Goal: Browse casually: Explore the website without a specific task or goal

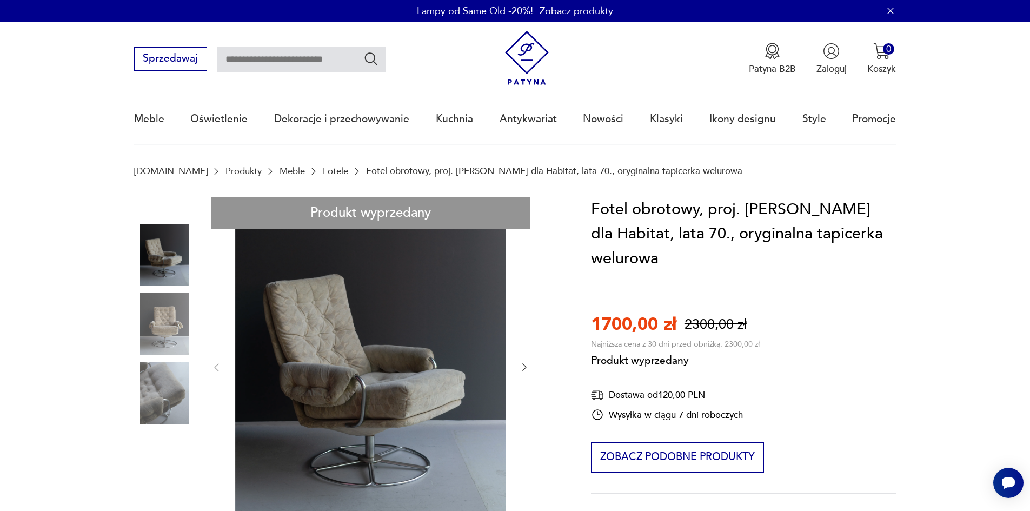
drag, startPoint x: 271, startPoint y: 272, endPoint x: 298, endPoint y: 334, distance: 68.0
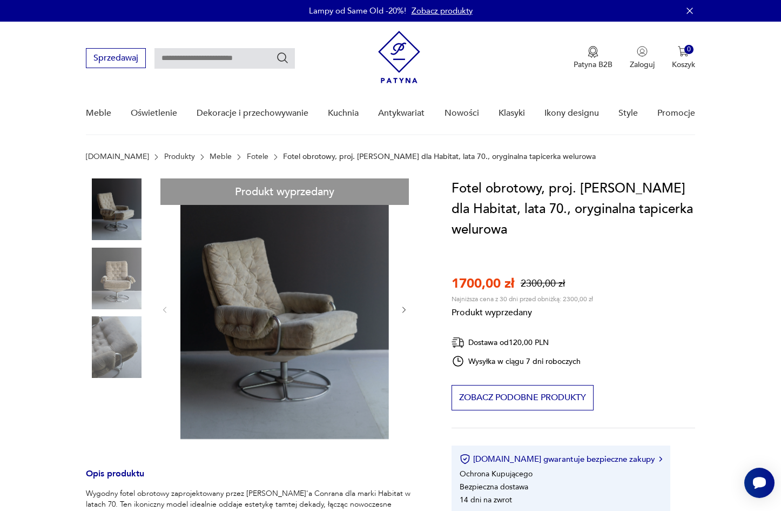
click at [774, 336] on section "Produkt wyprzedany Opis produktu Wygodny fotel obrotowy zaprojektowany przez [P…" at bounding box center [390, 516] width 781 height 677
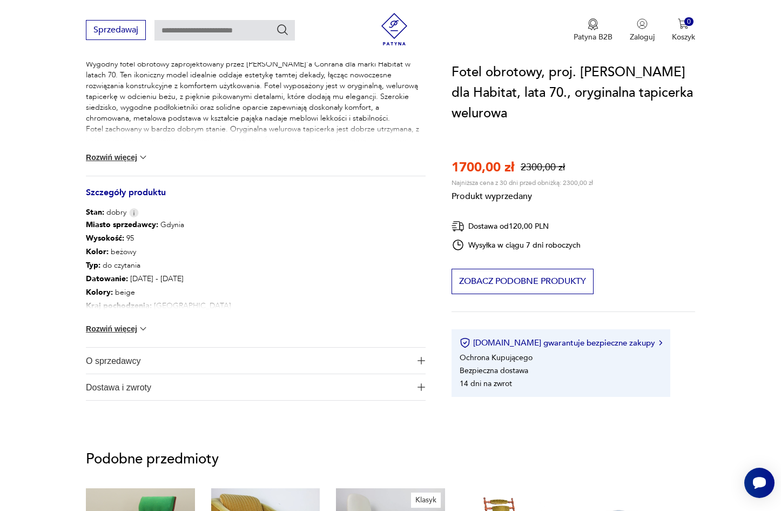
scroll to position [54, 0]
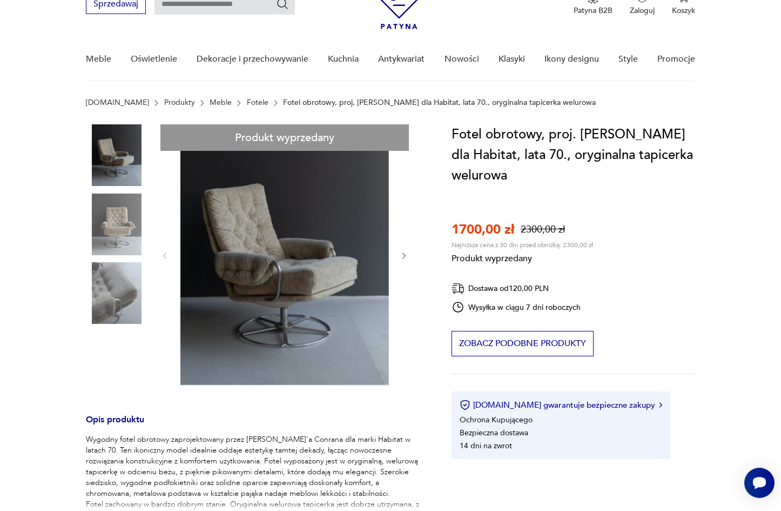
drag, startPoint x: 212, startPoint y: 190, endPoint x: 270, endPoint y: 182, distance: 58.3
click at [270, 182] on div "Produkt wyprzedany Opis produktu Wygodny fotel obrotowy zaprojektowany przez [P…" at bounding box center [256, 449] width 340 height 651
click at [272, 242] on div "Produkt wyprzedany Opis produktu Wygodny fotel obrotowy zaprojektowany przez [P…" at bounding box center [256, 449] width 340 height 651
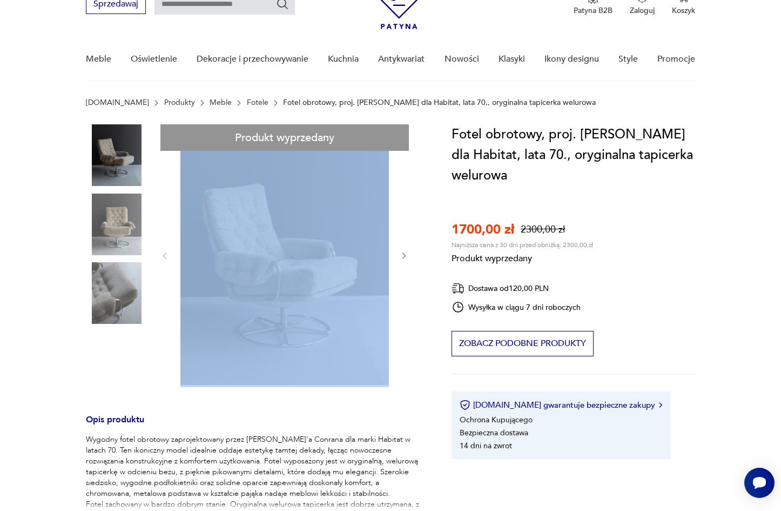
click at [272, 242] on div "Produkt wyprzedany Opis produktu Wygodny fotel obrotowy zaprojektowany przez [P…" at bounding box center [256, 449] width 340 height 651
drag, startPoint x: 247, startPoint y: 232, endPoint x: 229, endPoint y: 226, distance: 19.5
click at [229, 226] on div "Produkt wyprzedany Opis produktu Wygodny fotel obrotowy zaprojektowany przez [P…" at bounding box center [256, 449] width 340 height 651
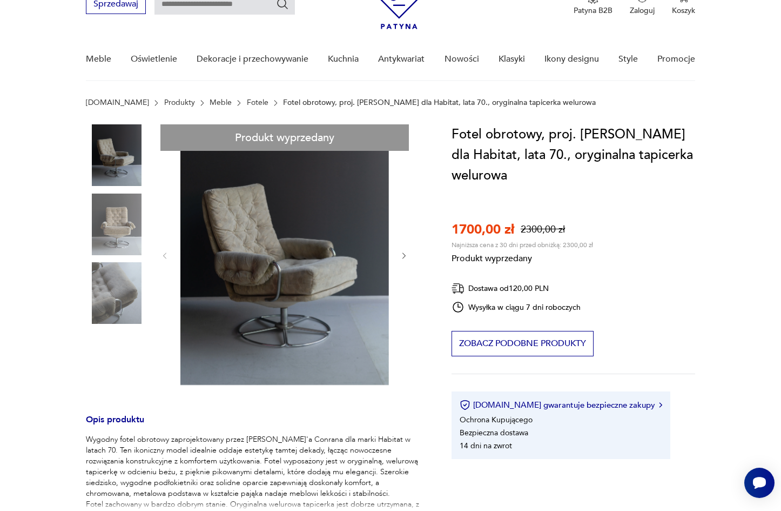
click at [229, 226] on div "Produkt wyprzedany Opis produktu Wygodny fotel obrotowy zaprojektowany przez [P…" at bounding box center [256, 449] width 340 height 651
drag, startPoint x: 229, startPoint y: 226, endPoint x: 215, endPoint y: 235, distance: 16.5
click at [215, 235] on div "Produkt wyprzedany Opis produktu Wygodny fotel obrotowy zaprojektowany przez [P…" at bounding box center [256, 449] width 340 height 651
drag, startPoint x: 215, startPoint y: 235, endPoint x: 246, endPoint y: 186, distance: 58.2
click at [246, 186] on div "Produkt wyprzedany Opis produktu Wygodny fotel obrotowy zaprojektowany przez [P…" at bounding box center [256, 449] width 340 height 651
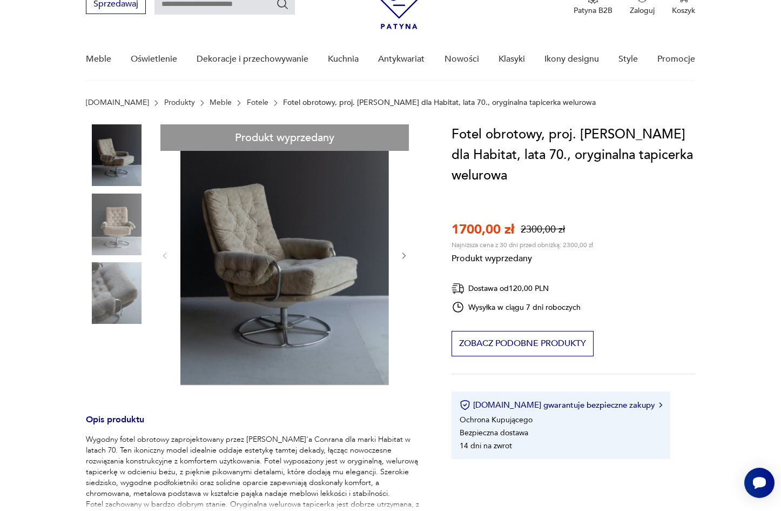
drag, startPoint x: 246, startPoint y: 186, endPoint x: 218, endPoint y: 209, distance: 36.1
click at [218, 209] on div "Produkt wyprzedany Opis produktu Wygodny fotel obrotowy zaprojektowany przez [P…" at bounding box center [256, 449] width 340 height 651
click at [256, 286] on div "Produkt wyprzedany Opis produktu Wygodny fotel obrotowy zaprojektowany przez [P…" at bounding box center [256, 449] width 340 height 651
click at [257, 285] on div "Produkt wyprzedany Opis produktu Wygodny fotel obrotowy zaprojektowany przez [P…" at bounding box center [256, 449] width 340 height 651
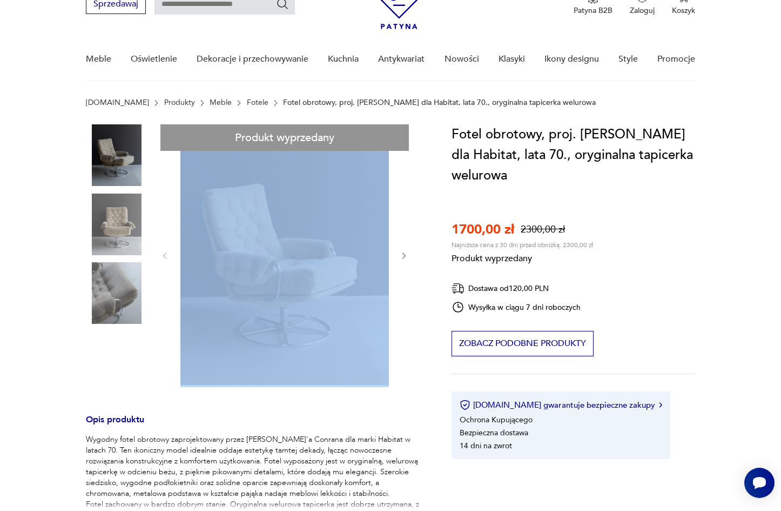
drag, startPoint x: 257, startPoint y: 285, endPoint x: 286, endPoint y: 233, distance: 59.3
click at [286, 233] on div "Produkt wyprzedany Opis produktu Wygodny fotel obrotowy zaprojektowany przez [P…" at bounding box center [256, 449] width 340 height 651
drag, startPoint x: 216, startPoint y: 217, endPoint x: 164, endPoint y: 342, distance: 135.7
click at [165, 344] on div "Produkt wyprzedany Opis produktu Wygodny fotel obrotowy zaprojektowany przez [P…" at bounding box center [256, 449] width 340 height 651
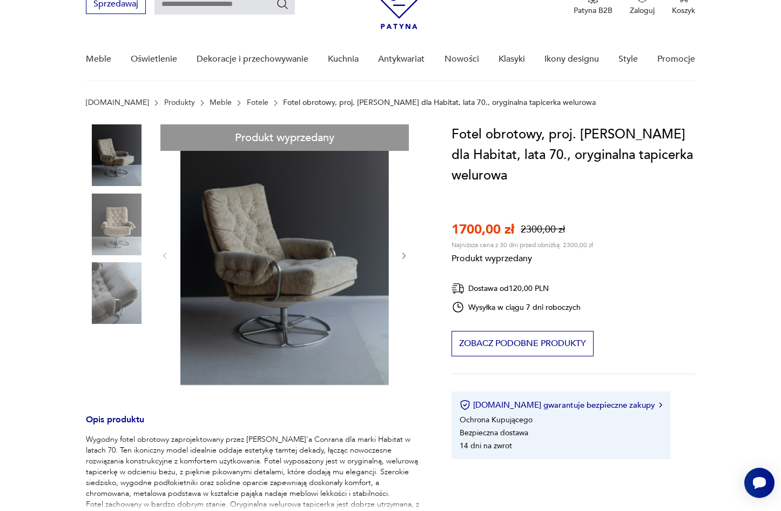
drag, startPoint x: 213, startPoint y: 182, endPoint x: 317, endPoint y: 307, distance: 162.8
drag, startPoint x: 317, startPoint y: 307, endPoint x: 245, endPoint y: 206, distance: 124.0
click at [245, 206] on div "Produkt wyprzedany Opis produktu Wygodny fotel obrotowy zaprojektowany przez [P…" at bounding box center [256, 449] width 340 height 651
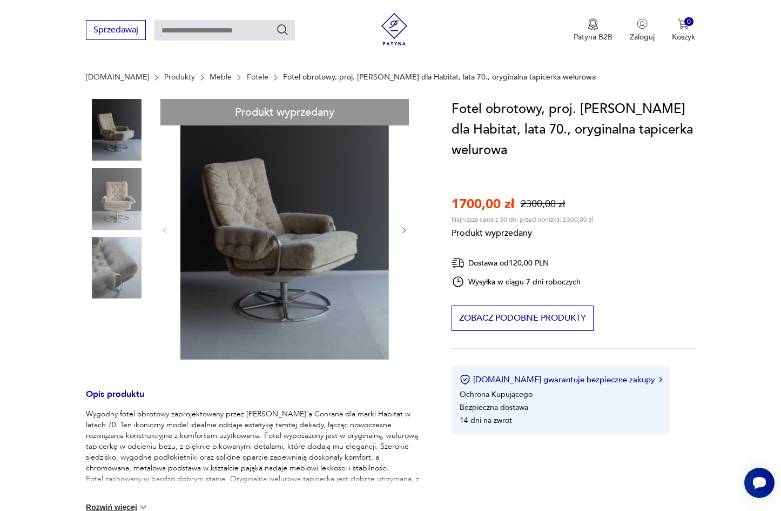
scroll to position [0, 0]
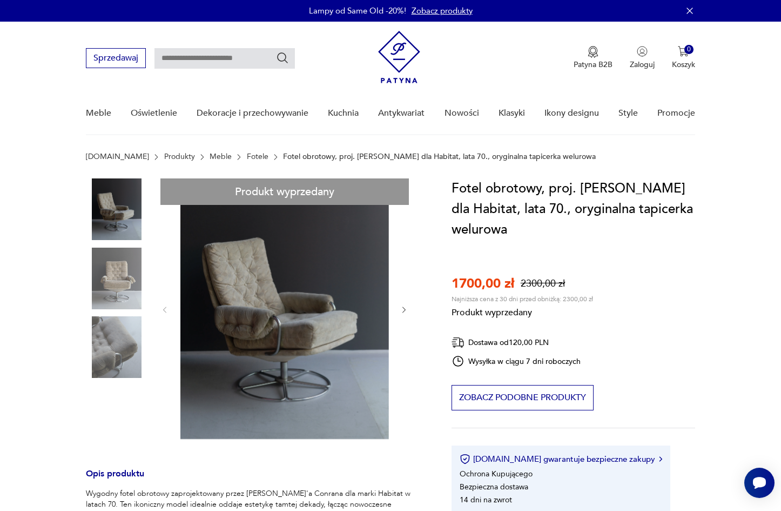
drag, startPoint x: 206, startPoint y: 240, endPoint x: 311, endPoint y: 359, distance: 158.9
drag, startPoint x: 311, startPoint y: 359, endPoint x: 266, endPoint y: 248, distance: 119.7
click at [280, 265] on div "Produkt wyprzedany Opis produktu Wygodny fotel obrotowy zaprojektowany przez [P…" at bounding box center [256, 503] width 340 height 651
drag, startPoint x: 204, startPoint y: 232, endPoint x: 316, endPoint y: 383, distance: 187.7
click at [316, 383] on div "Produkt wyprzedany Opis produktu Wygodny fotel obrotowy zaprojektowany przez [P…" at bounding box center [256, 503] width 340 height 651
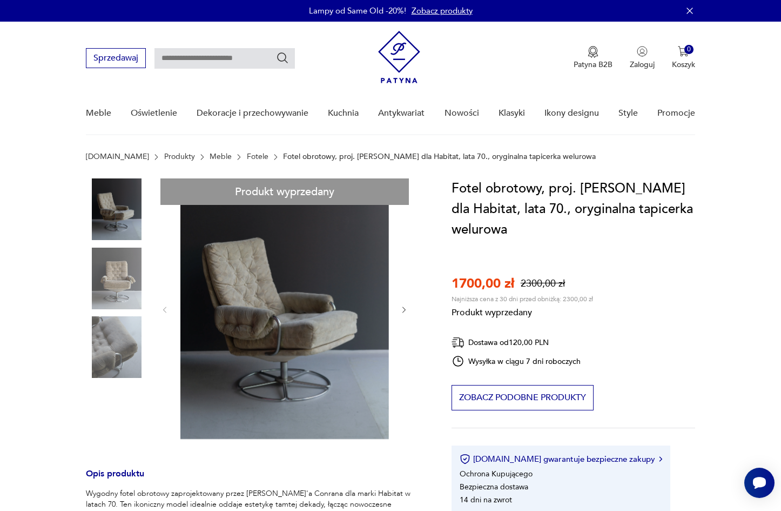
drag, startPoint x: 295, startPoint y: 305, endPoint x: 251, endPoint y: 293, distance: 45.4
click at [251, 293] on div "Produkt wyprzedany Opis produktu Wygodny fotel obrotowy zaprojektowany przez [P…" at bounding box center [256, 503] width 340 height 651
drag, startPoint x: 251, startPoint y: 293, endPoint x: 165, endPoint y: 398, distance: 135.2
click at [165, 398] on div "Produkt wyprzedany Opis produktu Wygodny fotel obrotowy zaprojektowany przez [P…" at bounding box center [256, 503] width 340 height 651
drag, startPoint x: 165, startPoint y: 397, endPoint x: 142, endPoint y: 413, distance: 28.5
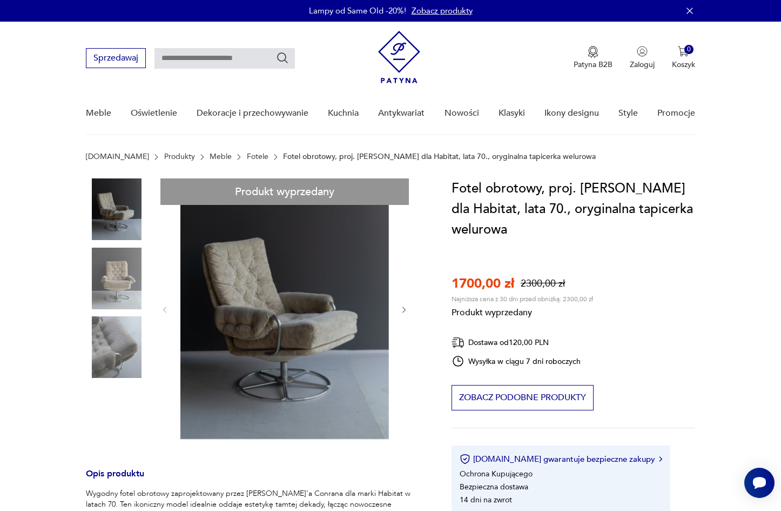
click at [142, 413] on div "Produkt wyprzedany Opis produktu Wygodny fotel obrotowy zaprojektowany przez [P…" at bounding box center [256, 503] width 340 height 651
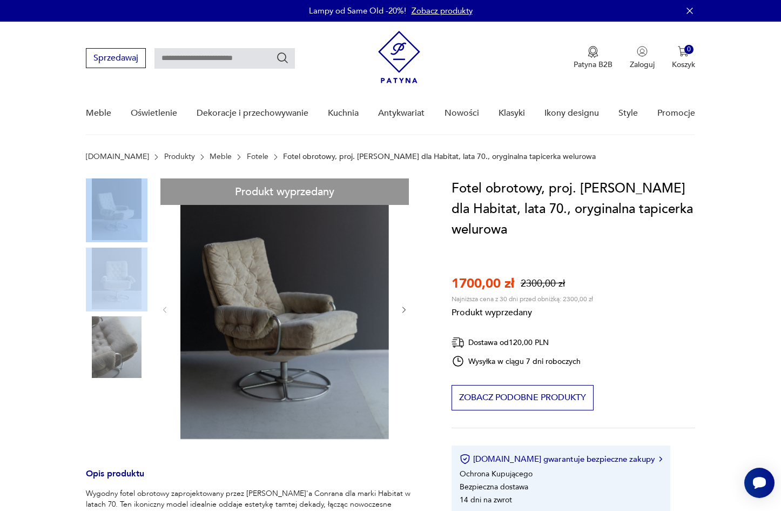
click at [123, 245] on div "Produkt wyprzedany Opis produktu Wygodny fotel obrotowy zaprojektowany przez [P…" at bounding box center [256, 503] width 340 height 651
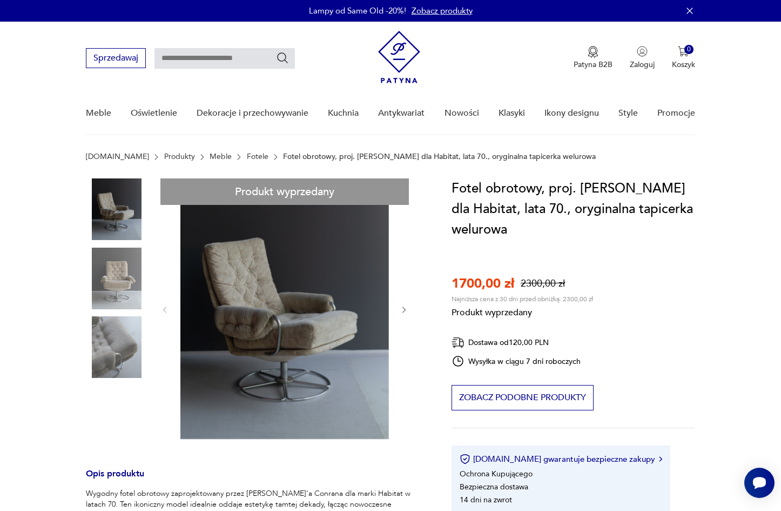
click at [124, 266] on div "Produkt wyprzedany Opis produktu Wygodny fotel obrotowy zaprojektowany przez [P…" at bounding box center [256, 503] width 340 height 651
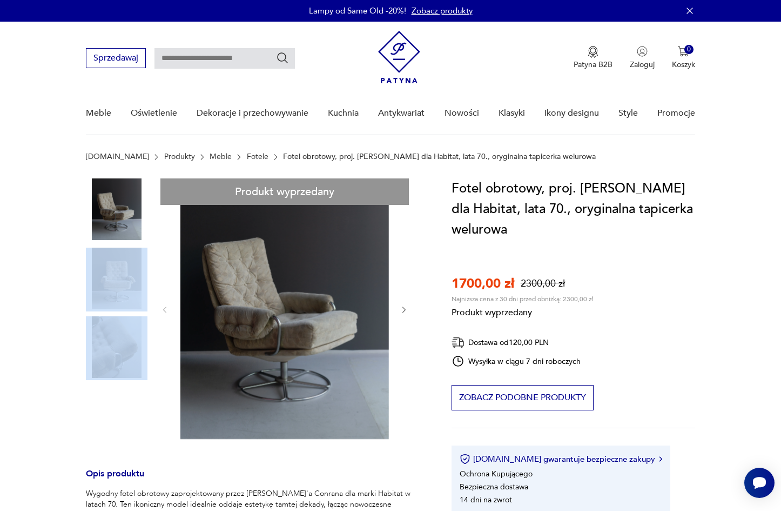
click at [124, 266] on div "Produkt wyprzedany Opis produktu Wygodny fotel obrotowy zaprojektowany przez [P…" at bounding box center [256, 503] width 340 height 651
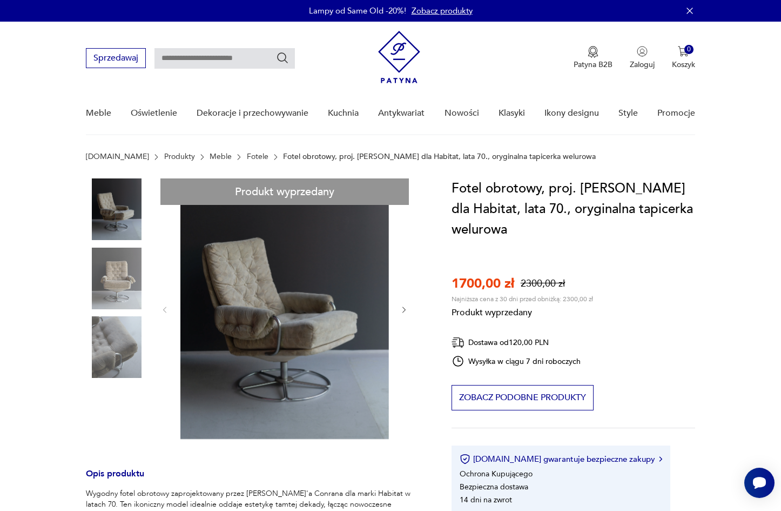
click at [228, 268] on div "Produkt wyprzedany Opis produktu Wygodny fotel obrotowy zaprojektowany przez [P…" at bounding box center [256, 503] width 340 height 651
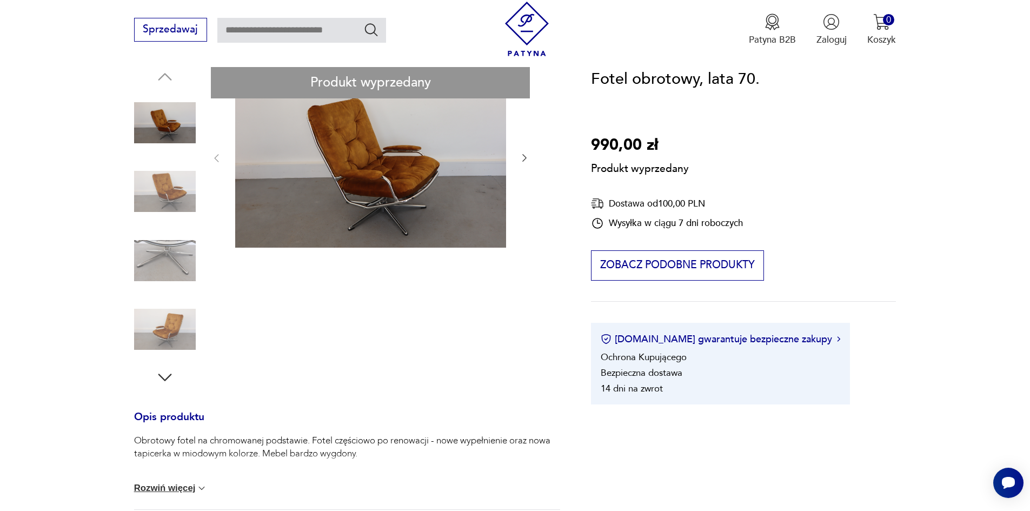
scroll to position [108, 0]
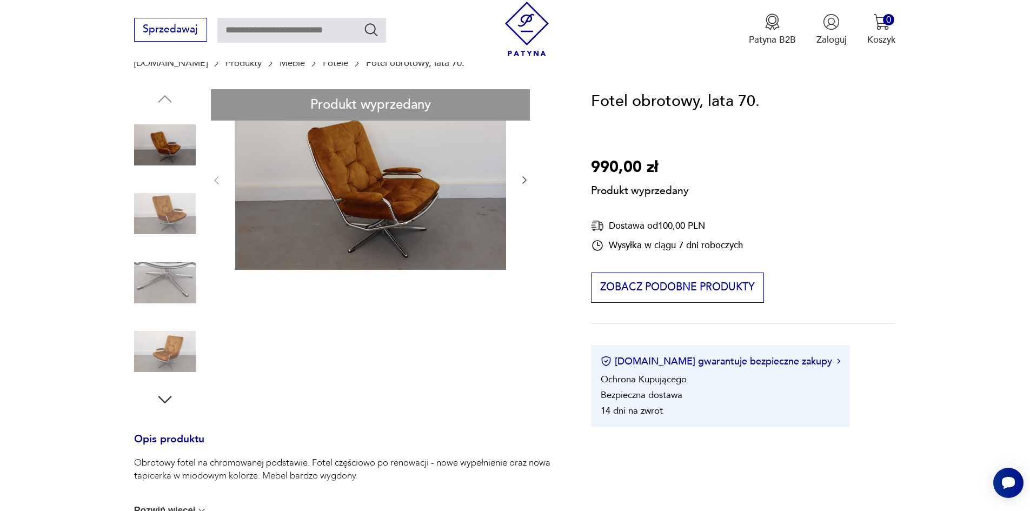
click at [322, 178] on div "Produkt wyprzedany Opis produktu Obrotowy fotel na chromowanej podstawie. Fotel…" at bounding box center [347, 444] width 426 height 710
drag, startPoint x: 329, startPoint y: 143, endPoint x: 463, endPoint y: 203, distance: 147.1
click at [463, 203] on div "Produkt wyprzedany Opis produktu Obrotowy fotel na chromowanej podstawie. Fotel…" at bounding box center [347, 444] width 426 height 710
click at [434, 196] on div "Produkt wyprzedany Opis produktu Obrotowy fotel na chromowanej podstawie. Fotel…" at bounding box center [347, 444] width 426 height 710
click at [163, 207] on div "Produkt wyprzedany Opis produktu Obrotowy fotel na chromowanej podstawie. Fotel…" at bounding box center [347, 444] width 426 height 710
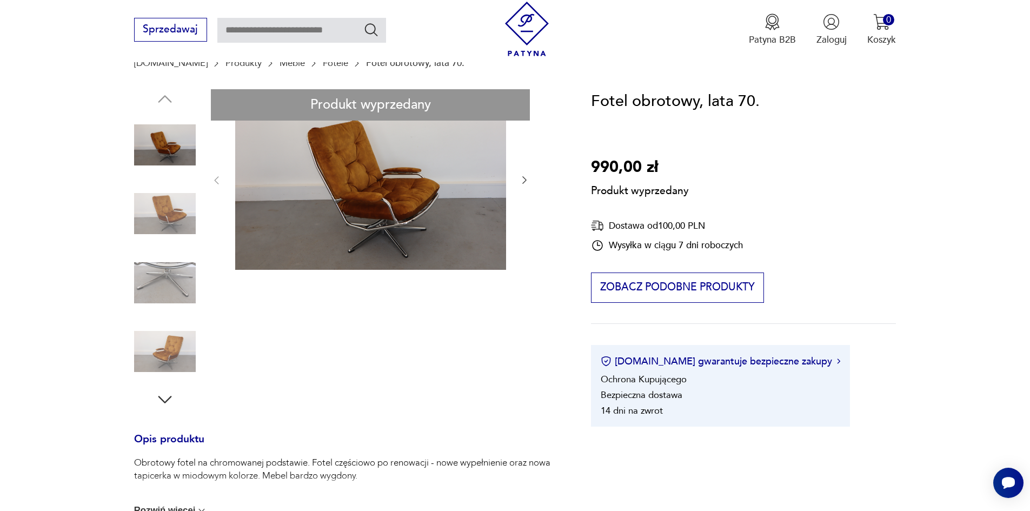
click at [153, 209] on div "Produkt wyprzedany Opis produktu Obrotowy fotel na chromowanej podstawie. Fotel…" at bounding box center [347, 444] width 426 height 710
click at [185, 144] on div "Produkt wyprzedany Opis produktu Obrotowy fotel na chromowanej podstawie. Fotel…" at bounding box center [347, 444] width 426 height 710
click at [215, 183] on div "Produkt wyprzedany Opis produktu Obrotowy fotel na chromowanej podstawie. Fotel…" at bounding box center [347, 444] width 426 height 710
click at [522, 181] on div "Produkt wyprzedany Opis produktu Obrotowy fotel na chromowanej podstawie. Fotel…" at bounding box center [347, 444] width 426 height 710
click at [522, 177] on div "Produkt wyprzedany Opis produktu Obrotowy fotel na chromowanej podstawie. Fotel…" at bounding box center [347, 444] width 426 height 710
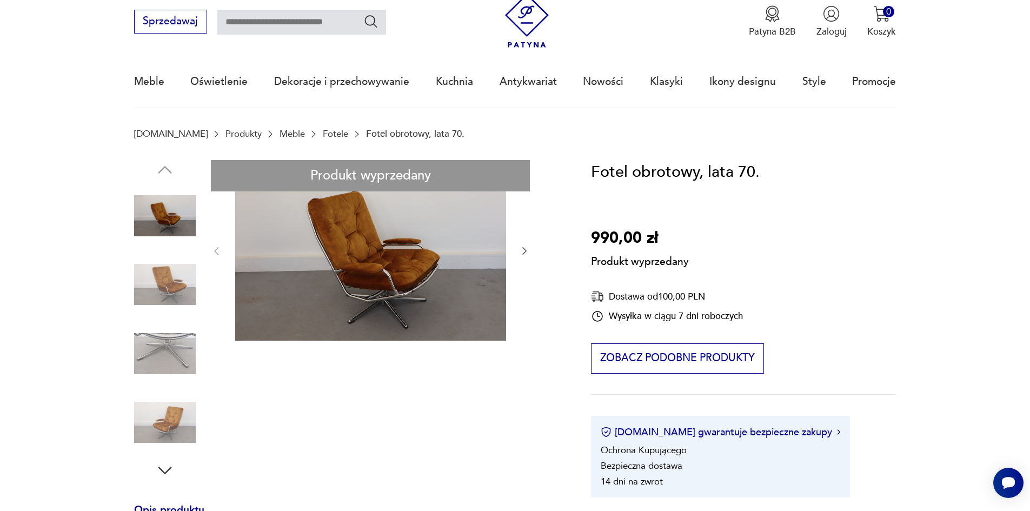
scroll to position [54, 0]
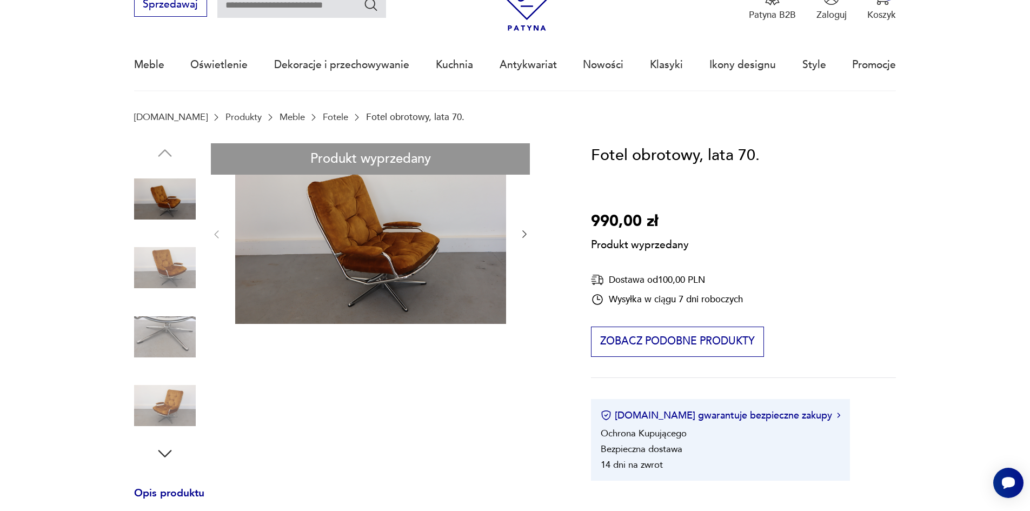
click at [172, 153] on div "Produkt wyprzedany Opis produktu Obrotowy fotel na chromowanej podstawie. Fotel…" at bounding box center [347, 498] width 426 height 710
click at [322, 202] on div "Produkt wyprzedany Opis produktu Obrotowy fotel na chromowanej podstawie. Fotel…" at bounding box center [347, 498] width 426 height 710
click at [323, 202] on div "Produkt wyprzedany Opis produktu Obrotowy fotel na chromowanej podstawie. Fotel…" at bounding box center [347, 498] width 426 height 710
click at [317, 339] on div "Produkt wyprzedany Opis produktu Obrotowy fotel na chromowanej podstawie. Fotel…" at bounding box center [347, 498] width 426 height 710
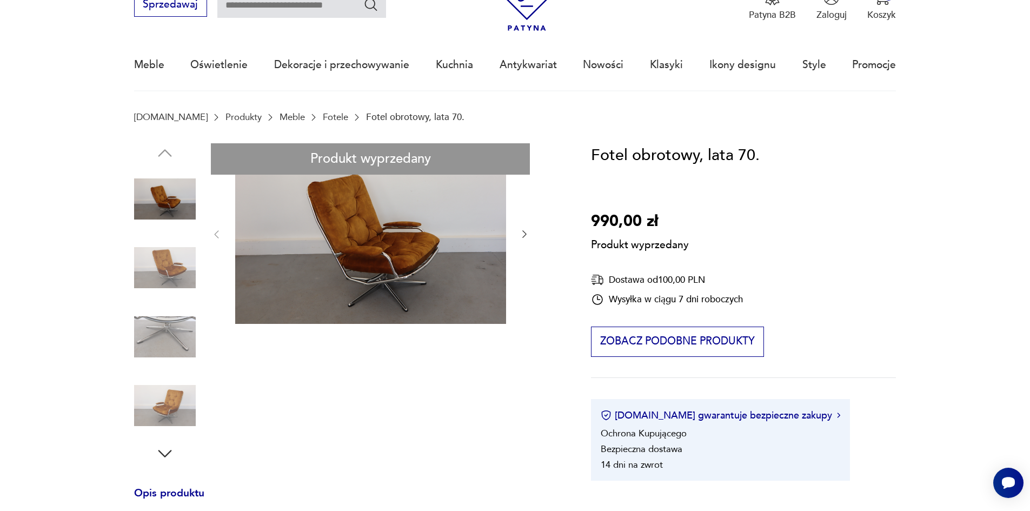
click at [317, 339] on div "Produkt wyprzedany Opis produktu Obrotowy fotel na chromowanej podstawie. Fotel…" at bounding box center [347, 498] width 426 height 710
click at [172, 404] on div "Produkt wyprzedany Opis produktu Obrotowy fotel na chromowanej podstawie. Fotel…" at bounding box center [347, 498] width 426 height 710
click at [161, 455] on div "Produkt wyprzedany Opis produktu Obrotowy fotel na chromowanej podstawie. Fotel…" at bounding box center [347, 498] width 426 height 710
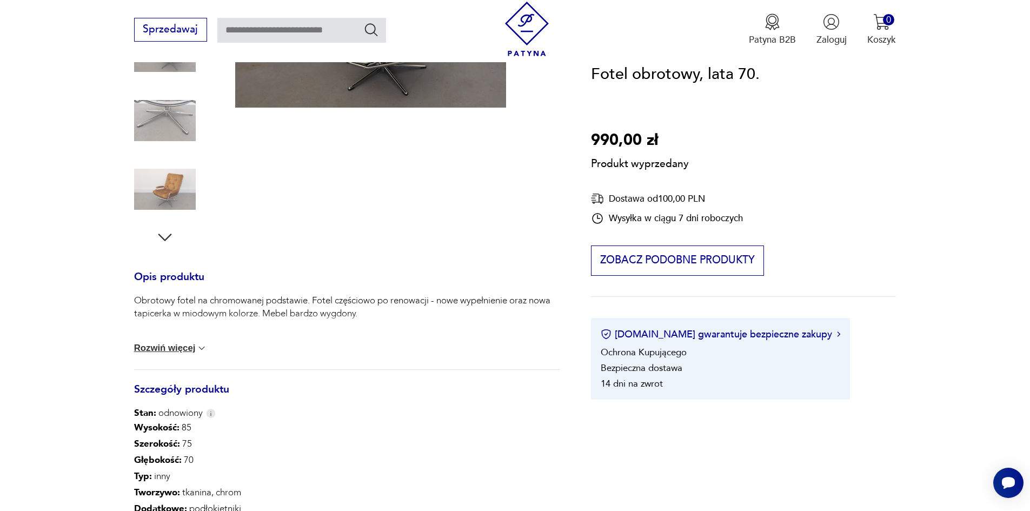
scroll to position [162, 0]
